Goal: Complete application form

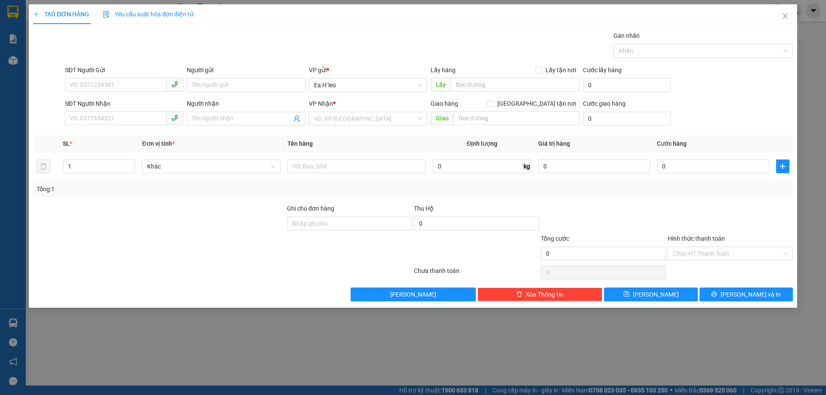
click at [518, 101] on div "Giao hàng [GEOGRAPHIC_DATA] tận nơi" at bounding box center [504, 103] width 149 height 9
click at [152, 80] on input "SĐT Người Gửi" at bounding box center [115, 85] width 101 height 14
type input "0903552607"
click at [141, 233] on div at bounding box center [159, 219] width 254 height 30
click at [513, 89] on input "text" at bounding box center [514, 85] width 129 height 14
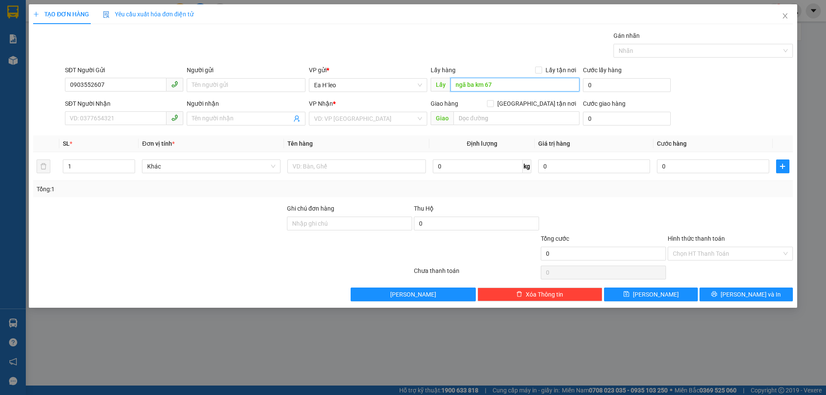
type input "ngã ba km 67"
click at [364, 126] on div "VP Nhận * VD: VP [GEOGRAPHIC_DATA]" at bounding box center [368, 114] width 118 height 30
click at [367, 117] on input "search" at bounding box center [365, 118] width 102 height 13
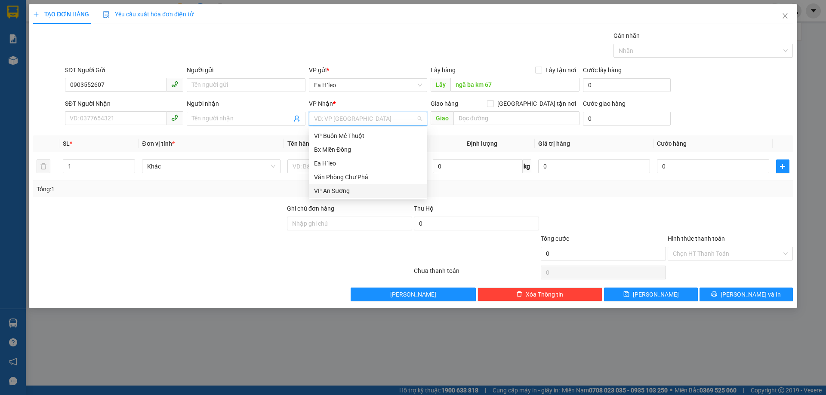
click at [341, 191] on div "VP An Sương" at bounding box center [368, 190] width 108 height 9
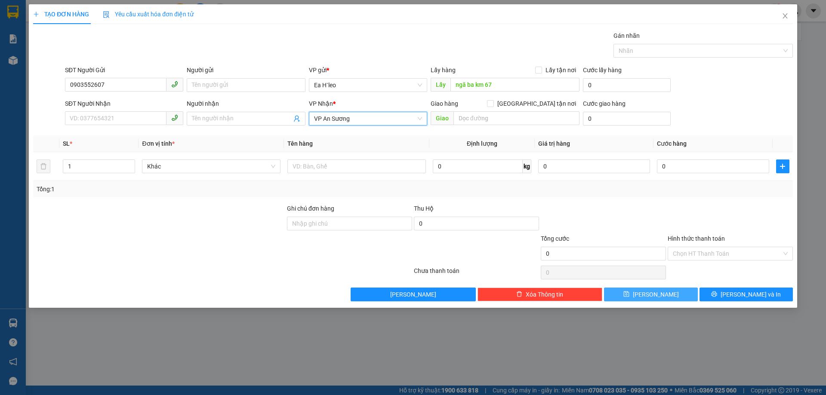
click at [636, 296] on button "[PERSON_NAME]" at bounding box center [650, 295] width 93 height 14
click at [782, 14] on icon "close" at bounding box center [784, 15] width 7 height 7
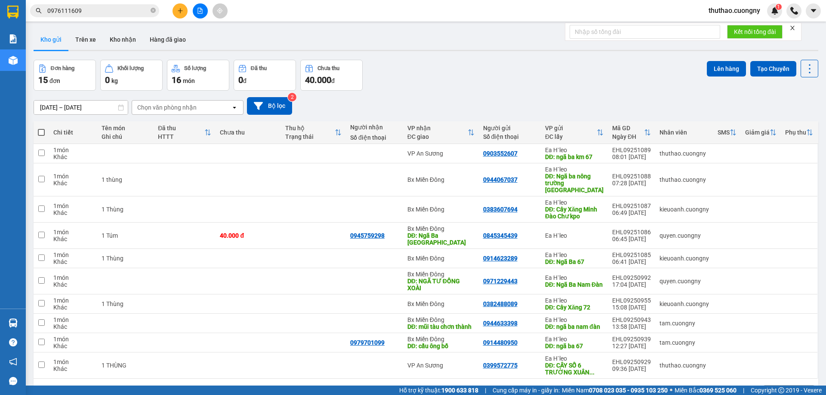
click at [222, 39] on div "Kho gửi Trên xe Kho nhận Hàng đã giao" at bounding box center [426, 40] width 784 height 23
click at [154, 12] on icon "close-circle" at bounding box center [153, 10] width 5 height 5
